Goal: Information Seeking & Learning: Learn about a topic

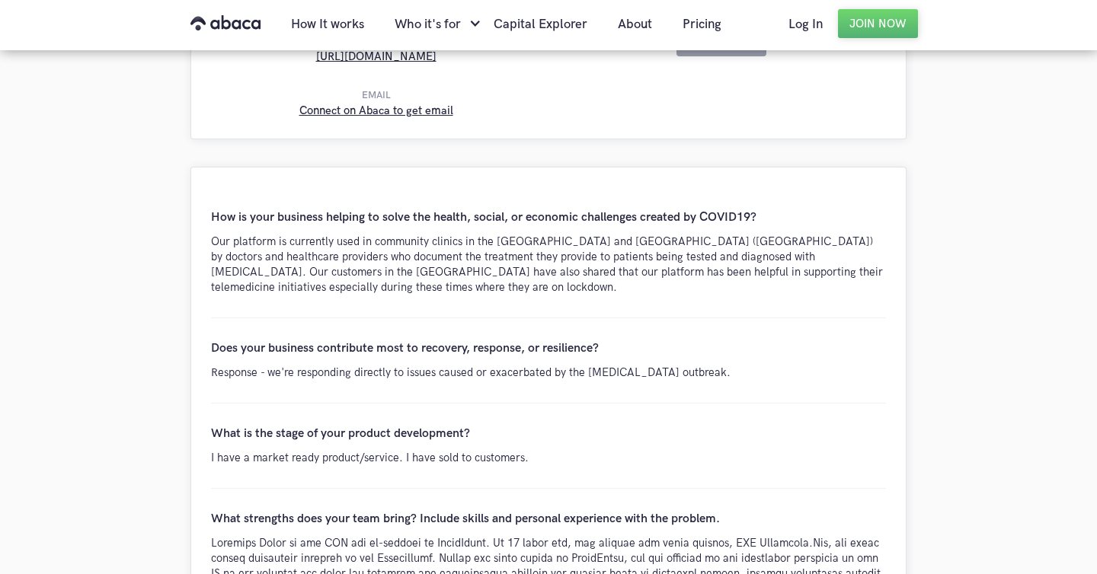
scroll to position [456, 0]
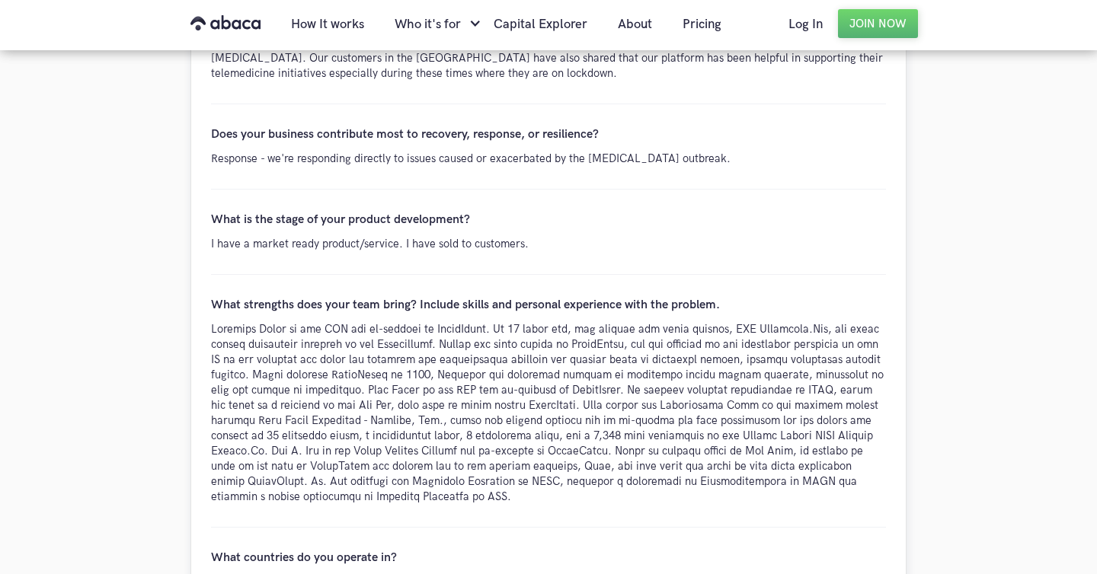
click at [308, 385] on div at bounding box center [548, 413] width 675 height 183
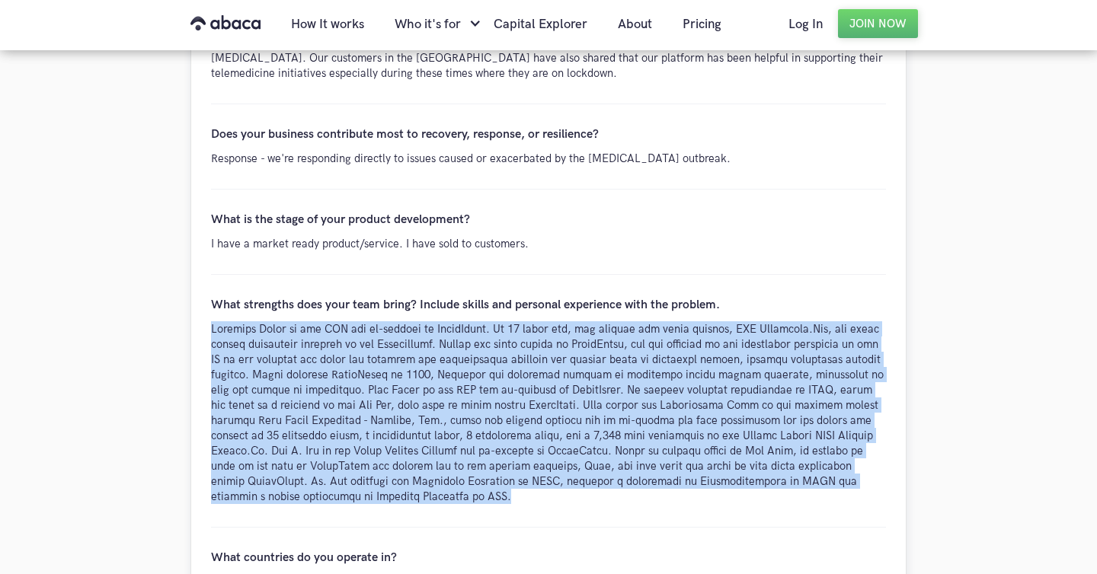
click at [308, 385] on div at bounding box center [548, 413] width 675 height 183
click at [322, 377] on div at bounding box center [548, 413] width 675 height 183
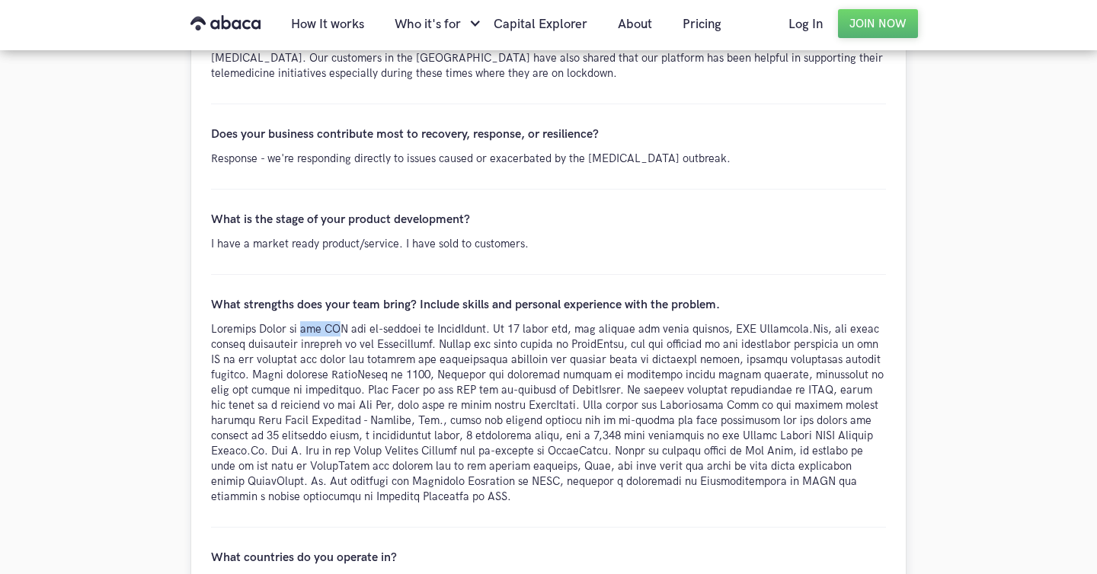
drag, startPoint x: 293, startPoint y: 306, endPoint x: 328, endPoint y: 312, distance: 35.6
click at [328, 322] on div at bounding box center [548, 413] width 675 height 183
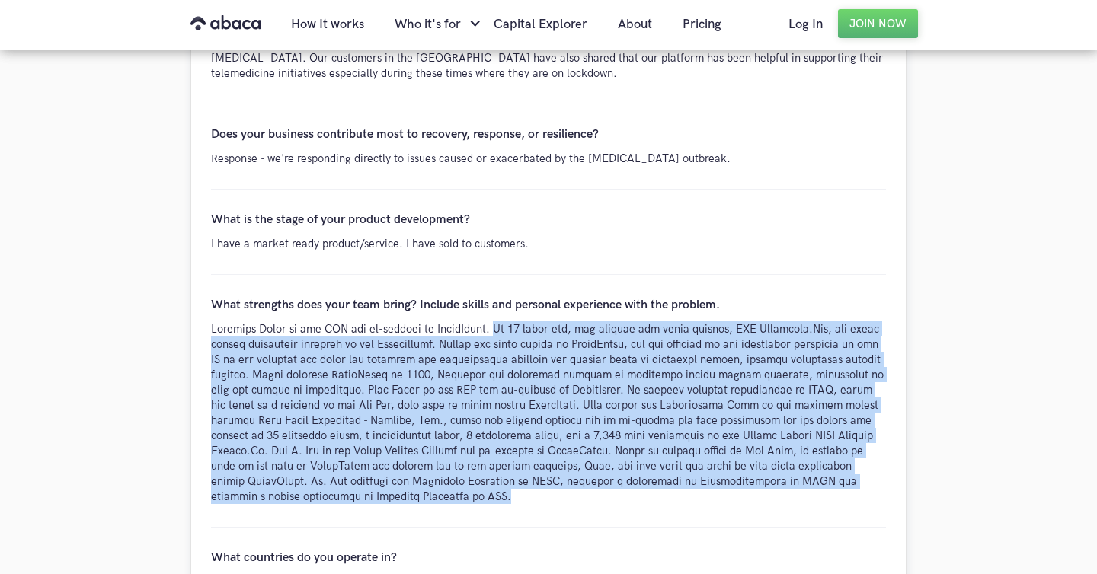
drag, startPoint x: 489, startPoint y: 314, endPoint x: 473, endPoint y: 504, distance: 190.4
click at [473, 504] on div "What strengths does your team bring? Include skills and personal experience wit…" at bounding box center [548, 401] width 675 height 253
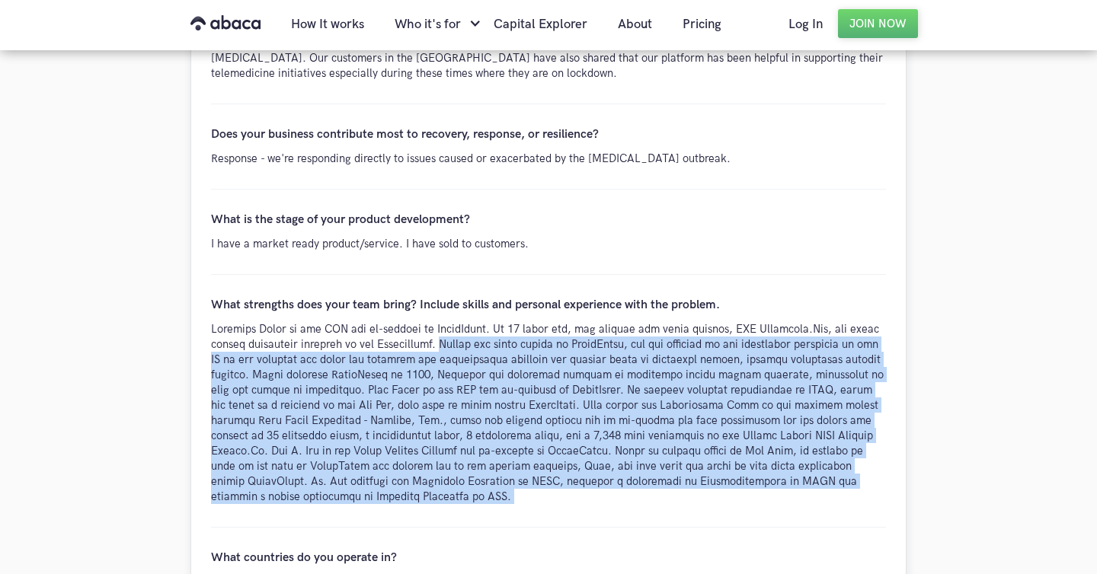
drag, startPoint x: 473, startPoint y: 504, endPoint x: 408, endPoint y: 331, distance: 184.0
click at [408, 331] on div "What strengths does your team bring? Include skills and personal experience wit…" at bounding box center [548, 401] width 675 height 253
click at [408, 331] on div at bounding box center [548, 413] width 675 height 183
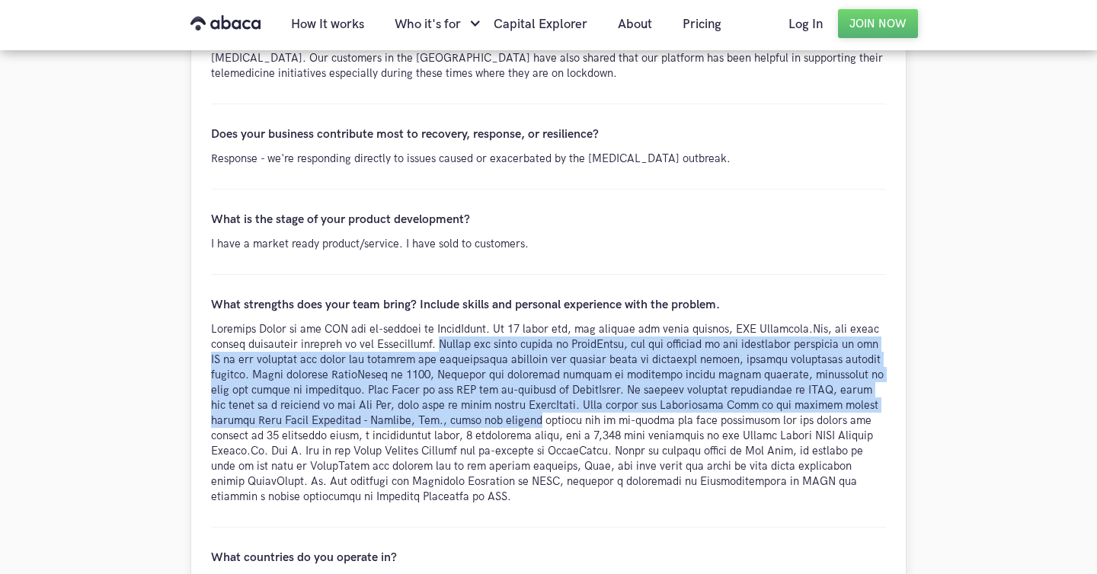
drag, startPoint x: 408, startPoint y: 331, endPoint x: 441, endPoint y: 399, distance: 75.3
click at [441, 399] on div at bounding box center [548, 413] width 675 height 183
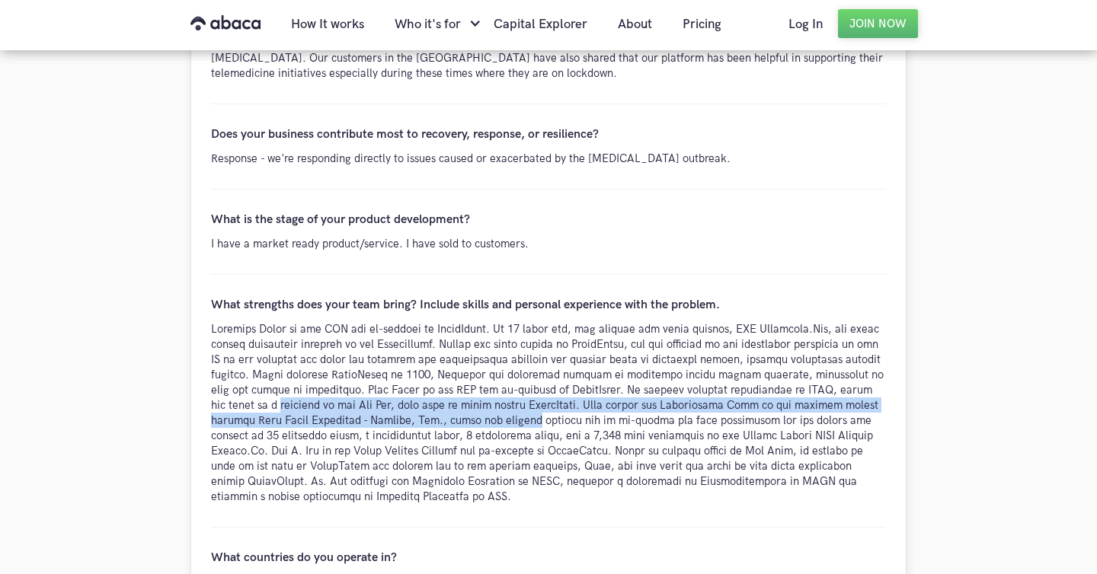
drag, startPoint x: 441, startPoint y: 399, endPoint x: 246, endPoint y: 387, distance: 195.4
click at [246, 387] on div at bounding box center [548, 413] width 675 height 183
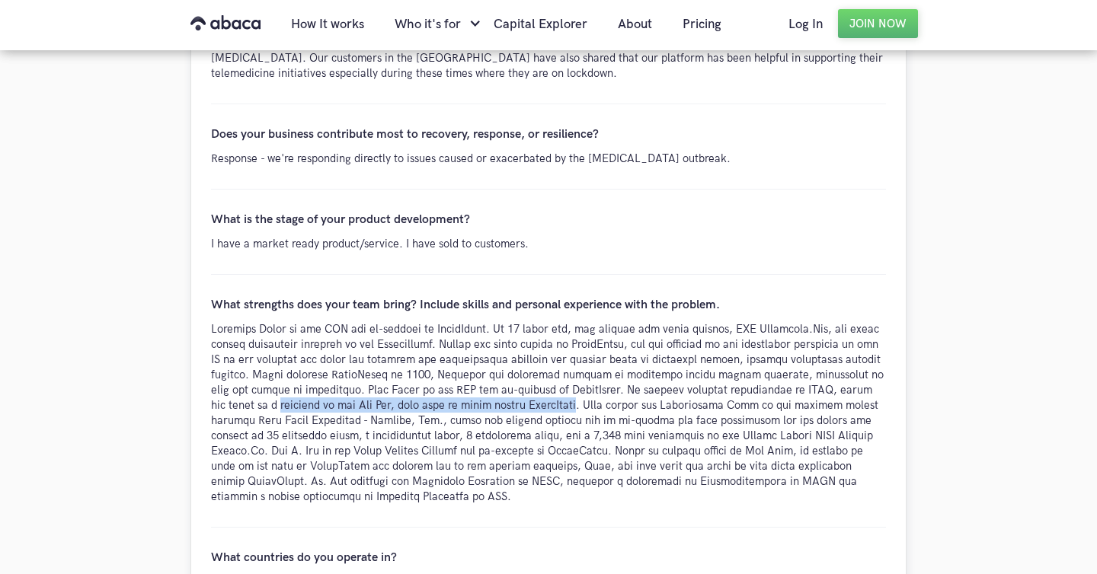
drag, startPoint x: 246, startPoint y: 387, endPoint x: 499, endPoint y: 392, distance: 253.0
click at [499, 392] on div at bounding box center [548, 413] width 675 height 183
drag, startPoint x: 513, startPoint y: 392, endPoint x: 520, endPoint y: 384, distance: 10.8
click at [520, 384] on div at bounding box center [548, 413] width 675 height 183
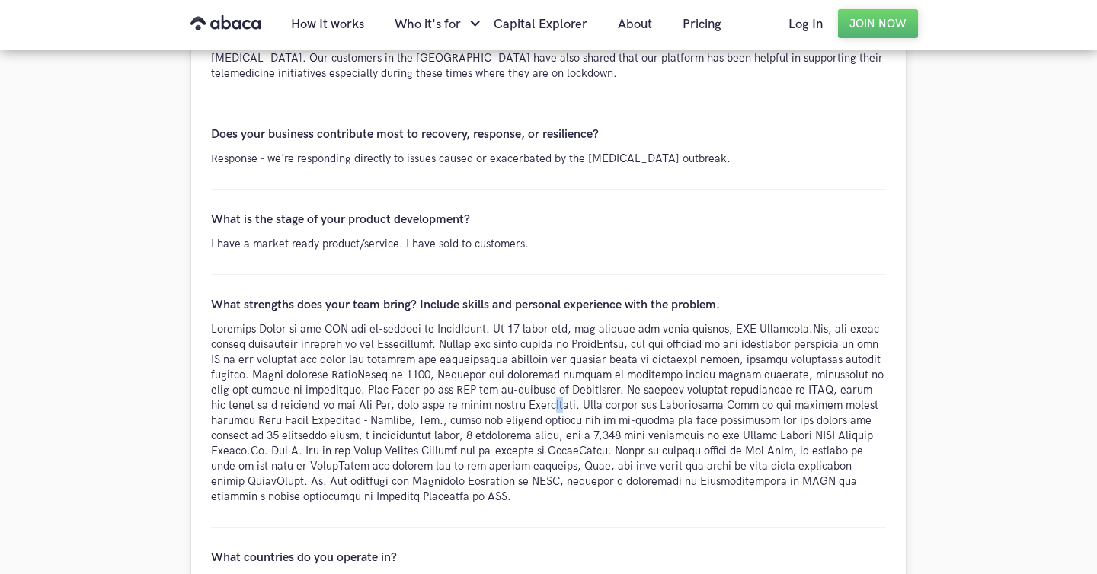
click at [520, 384] on div at bounding box center [548, 413] width 675 height 183
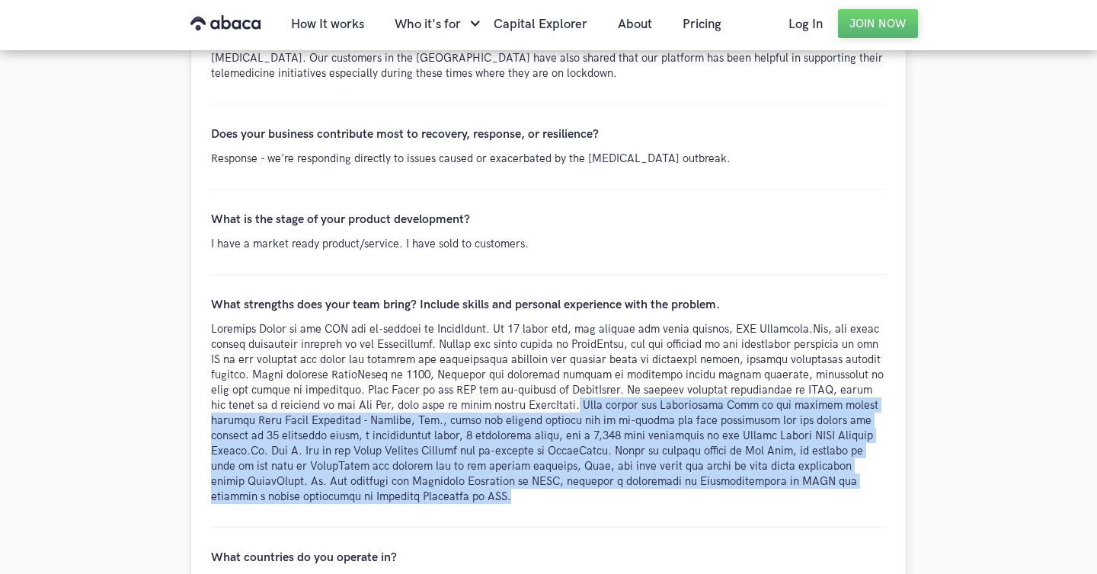
drag, startPoint x: 536, startPoint y: 385, endPoint x: 538, endPoint y: 475, distance: 89.9
click at [538, 475] on div at bounding box center [548, 413] width 675 height 183
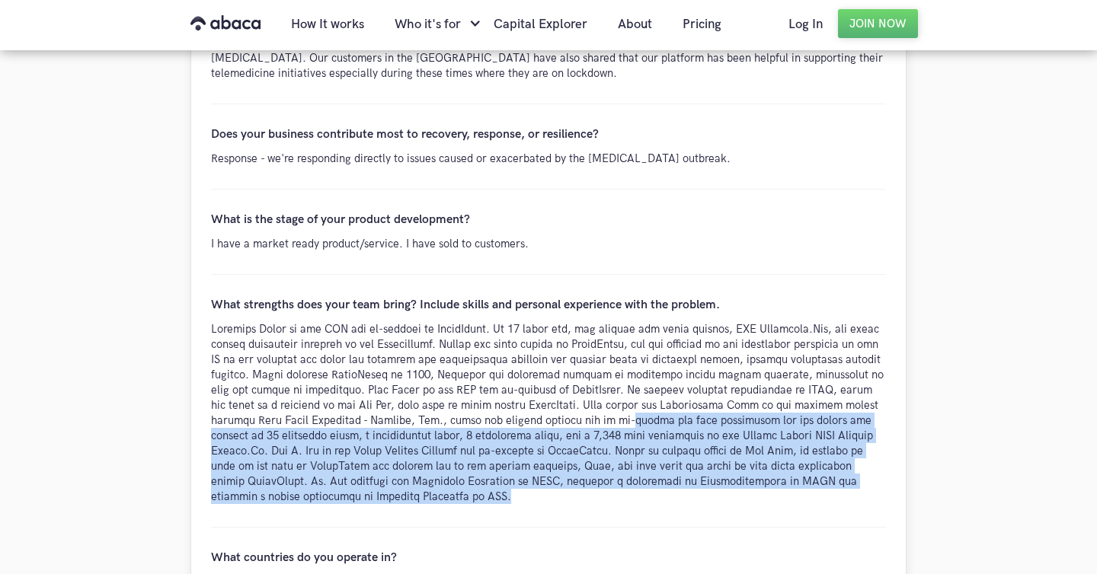
drag, startPoint x: 538, startPoint y: 475, endPoint x: 552, endPoint y: 405, distance: 70.7
click at [552, 405] on div at bounding box center [548, 413] width 675 height 183
drag, startPoint x: 552, startPoint y: 405, endPoint x: 517, endPoint y: 478, distance: 81.1
click at [517, 478] on div at bounding box center [548, 413] width 675 height 183
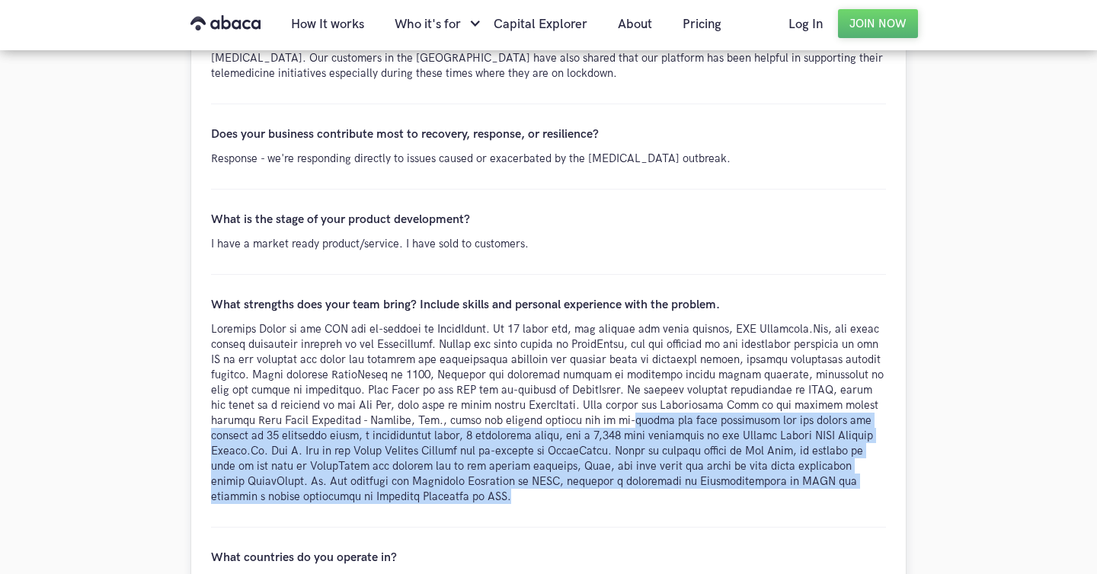
click at [517, 478] on div at bounding box center [548, 413] width 675 height 183
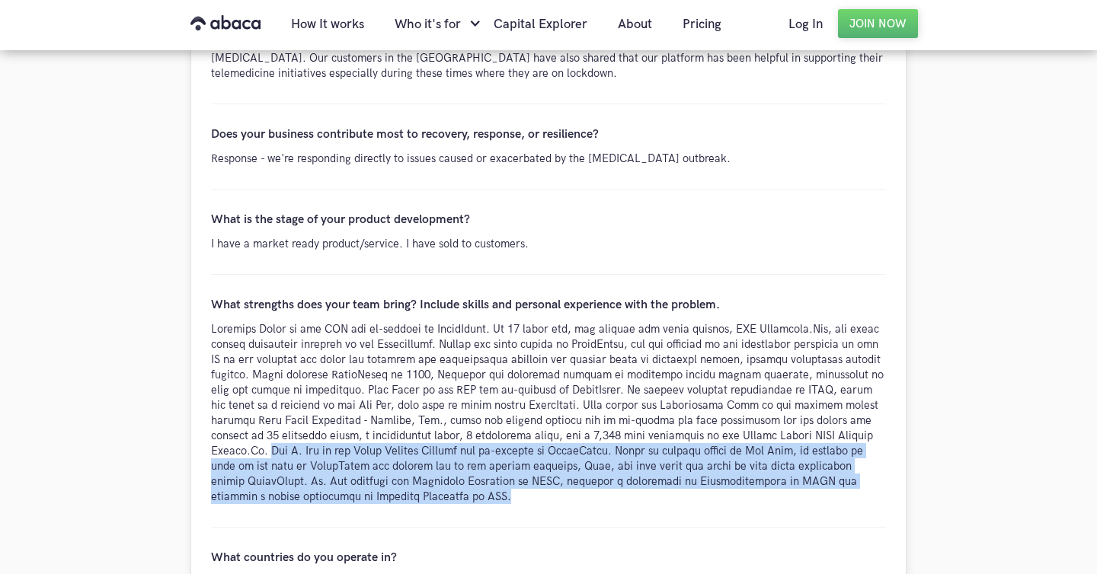
drag, startPoint x: 517, startPoint y: 478, endPoint x: 216, endPoint y: 430, distance: 303.9
click at [216, 430] on div at bounding box center [548, 413] width 675 height 183
drag, startPoint x: 216, startPoint y: 430, endPoint x: 404, endPoint y: 488, distance: 195.9
click at [404, 488] on div at bounding box center [548, 413] width 675 height 183
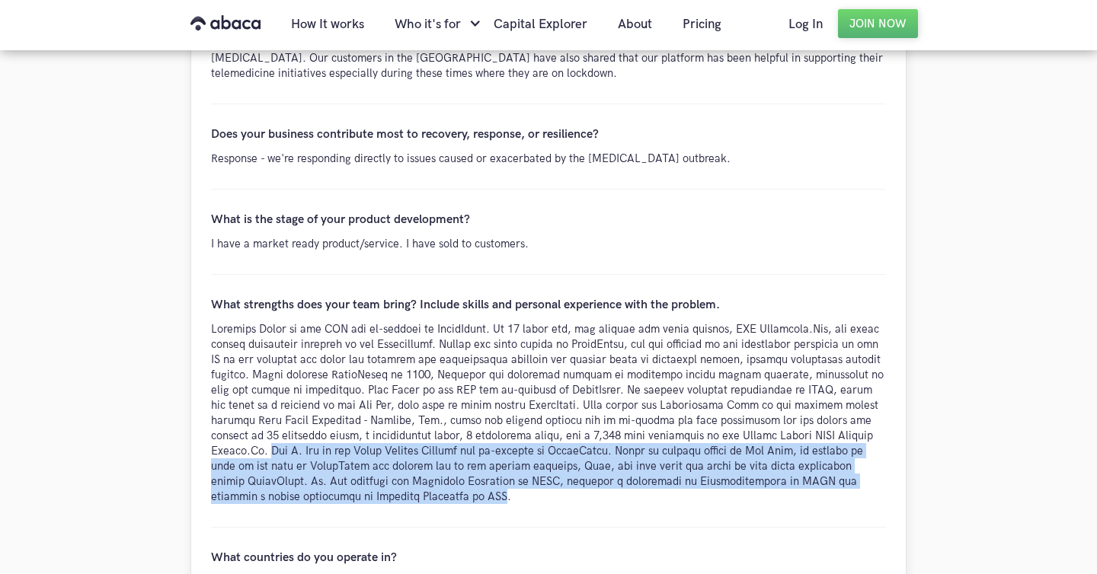
click at [404, 488] on div at bounding box center [548, 413] width 675 height 183
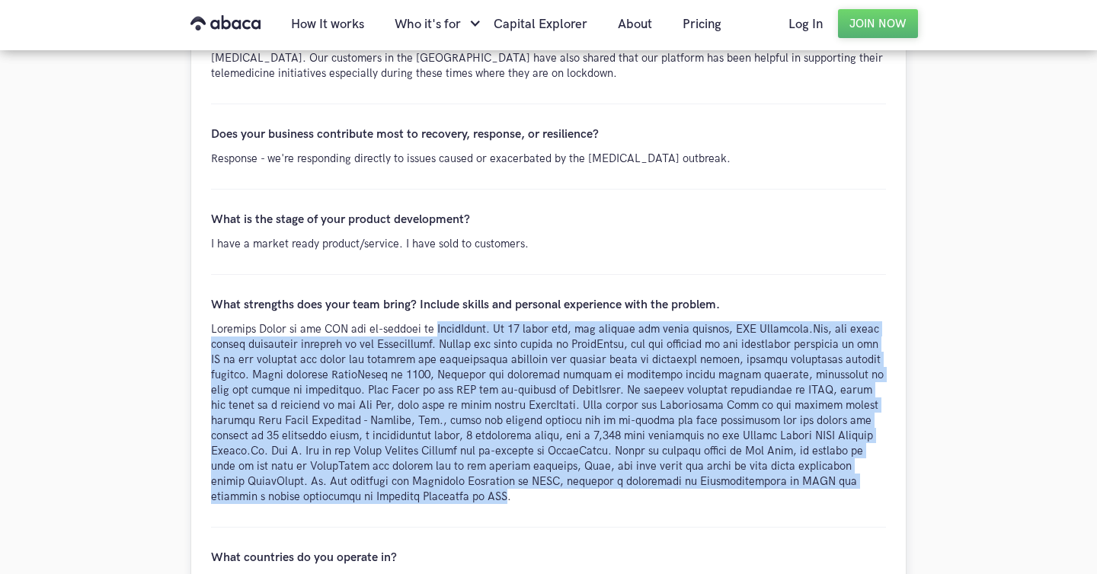
drag, startPoint x: 415, startPoint y: 488, endPoint x: 434, endPoint y: 317, distance: 171.6
click at [434, 322] on div at bounding box center [548, 413] width 675 height 183
drag, startPoint x: 434, startPoint y: 317, endPoint x: 430, endPoint y: 482, distance: 164.6
click at [430, 482] on div at bounding box center [548, 413] width 675 height 183
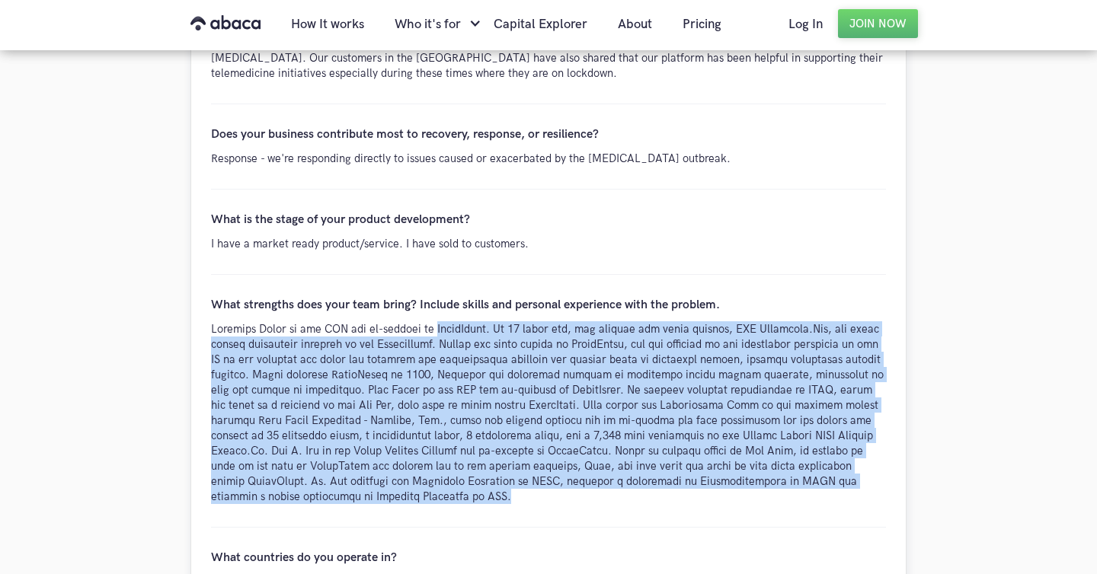
click at [430, 482] on div at bounding box center [548, 413] width 675 height 183
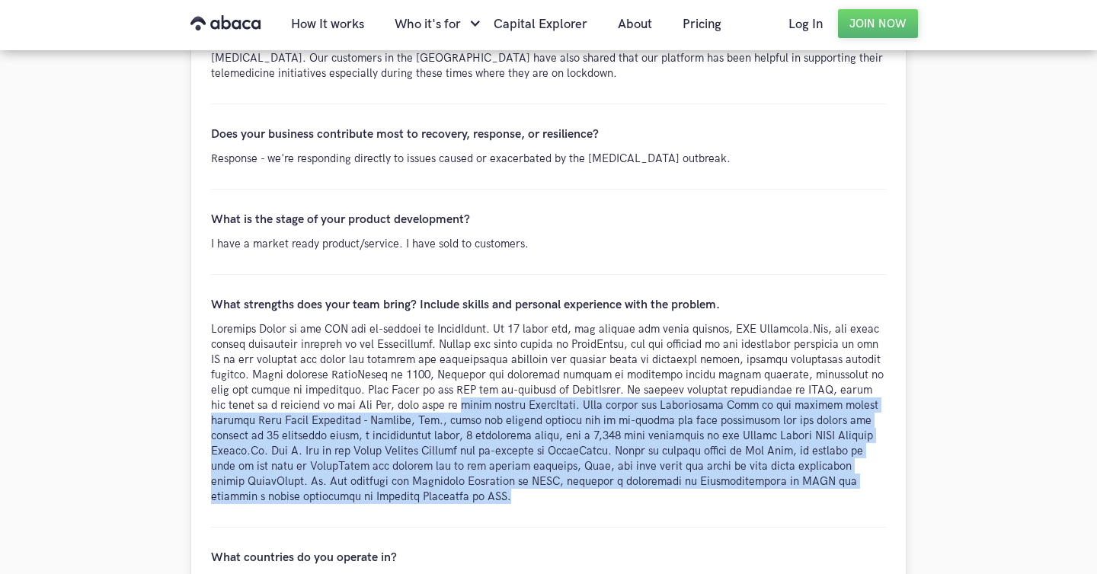
drag, startPoint x: 430, startPoint y: 482, endPoint x: 442, endPoint y: 386, distance: 96.0
click at [442, 386] on div at bounding box center [548, 413] width 675 height 183
